Goal: Obtain resource: Download file/media

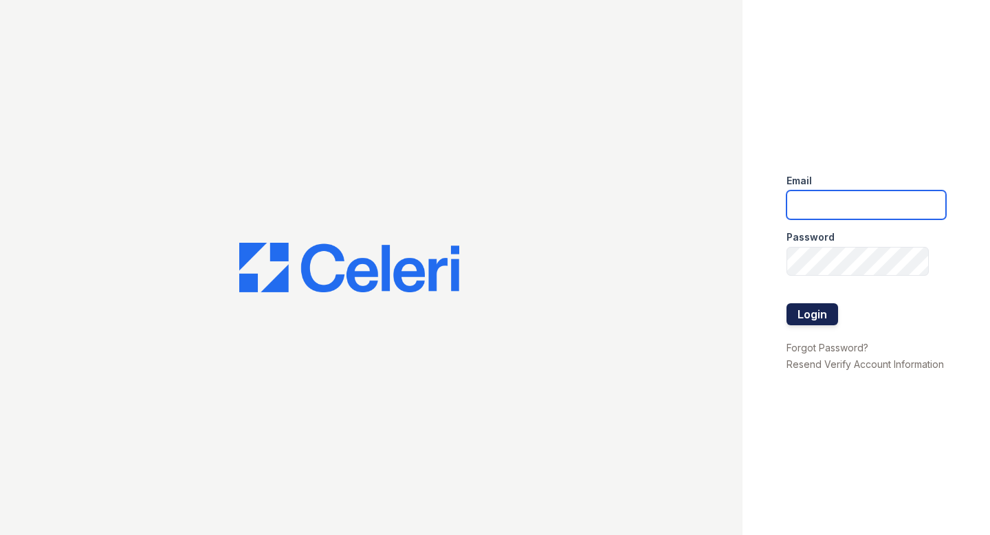
type input "jeckhart@nmresidential.com"
click at [805, 316] on button "Login" at bounding box center [813, 314] width 52 height 22
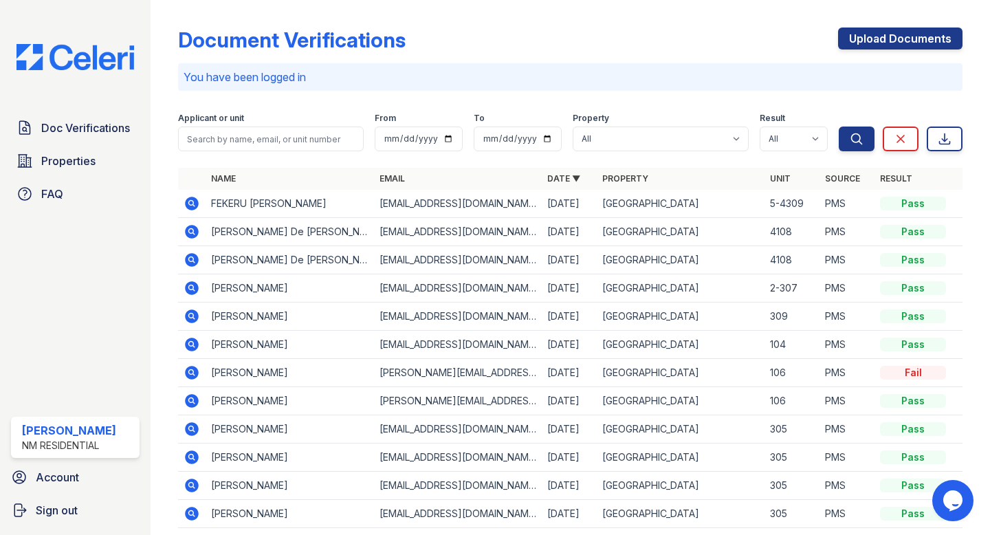
click at [188, 201] on icon at bounding box center [193, 204] width 14 height 14
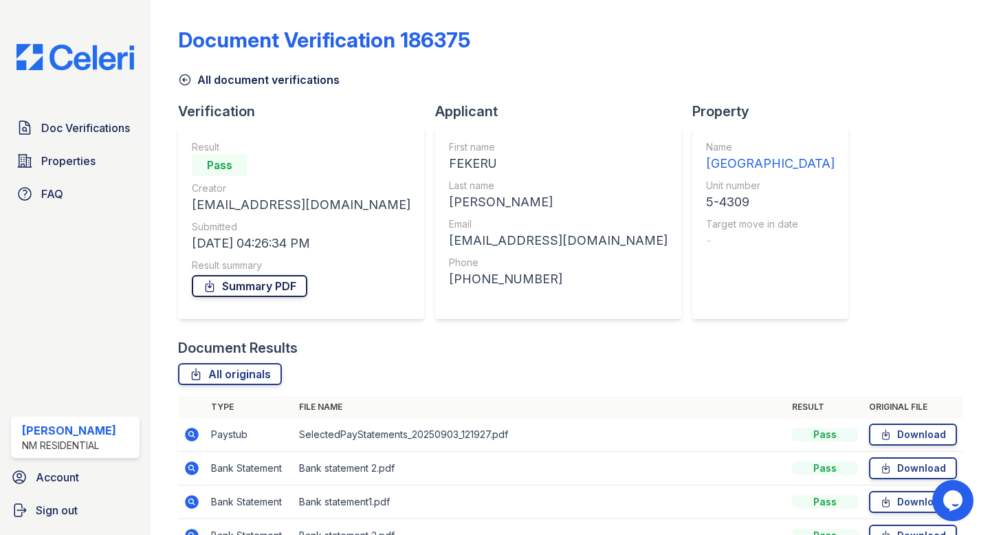
click at [263, 290] on link "Summary PDF" at bounding box center [250, 286] width 116 height 22
